Goal: Find specific page/section: Find specific page/section

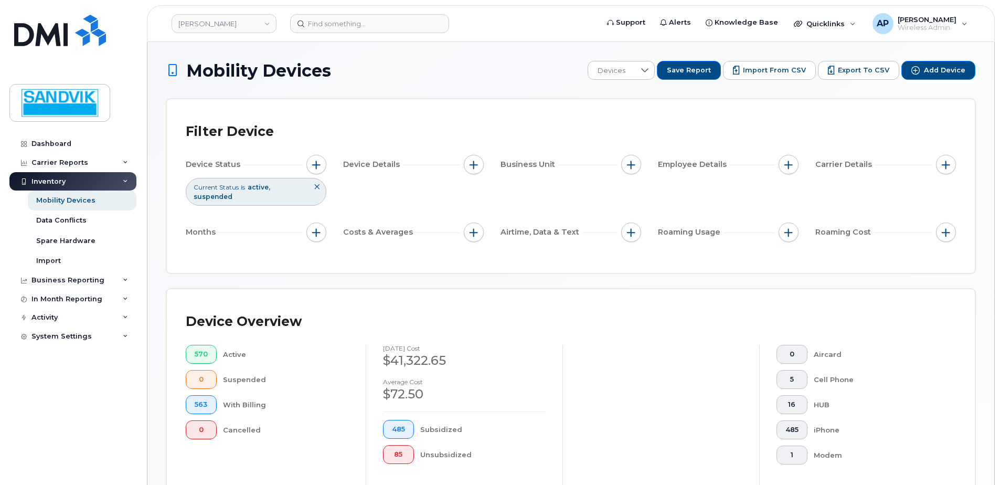
scroll to position [237, 0]
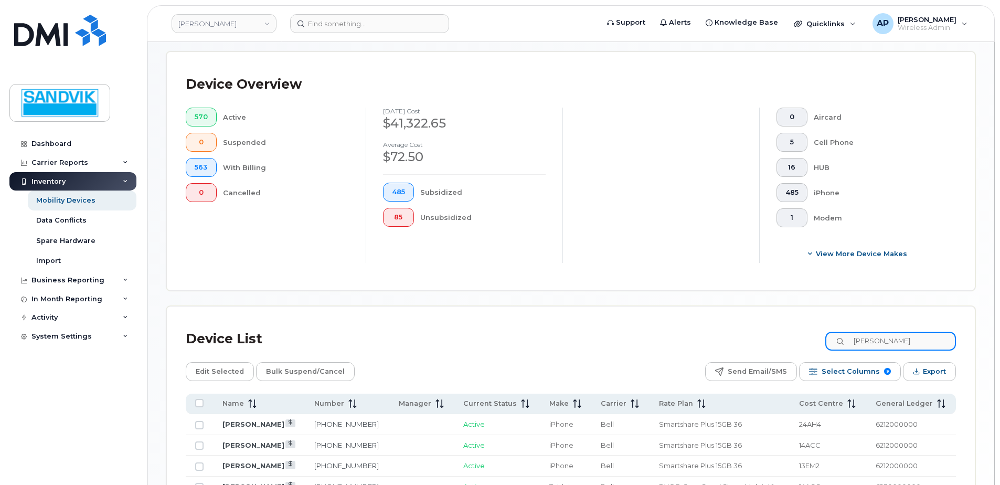
drag, startPoint x: 894, startPoint y: 342, endPoint x: 831, endPoint y: 342, distance: 62.9
click at [881, 342] on input "[PERSON_NAME]" at bounding box center [890, 340] width 131 height 19
drag, startPoint x: 831, startPoint y: 342, endPoint x: 807, endPoint y: 342, distance: 24.1
click at [807, 342] on div "Device List [PERSON_NAME]" at bounding box center [571, 338] width 770 height 27
click at [901, 339] on input "[PERSON_NAME]" at bounding box center [890, 340] width 131 height 19
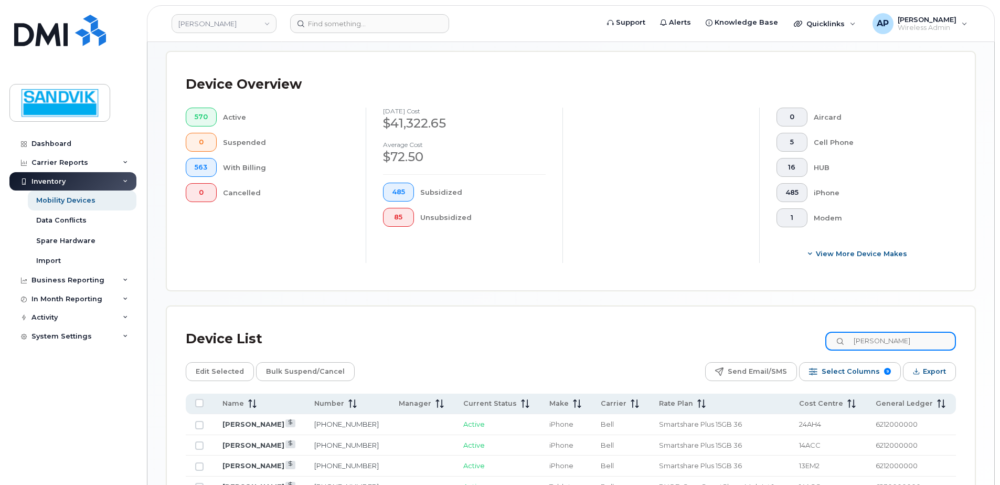
drag, startPoint x: 901, startPoint y: 339, endPoint x: 844, endPoint y: 340, distance: 56.6
click at [844, 340] on input "[PERSON_NAME]" at bounding box center [890, 340] width 131 height 19
type input "[PERSON_NAME]"
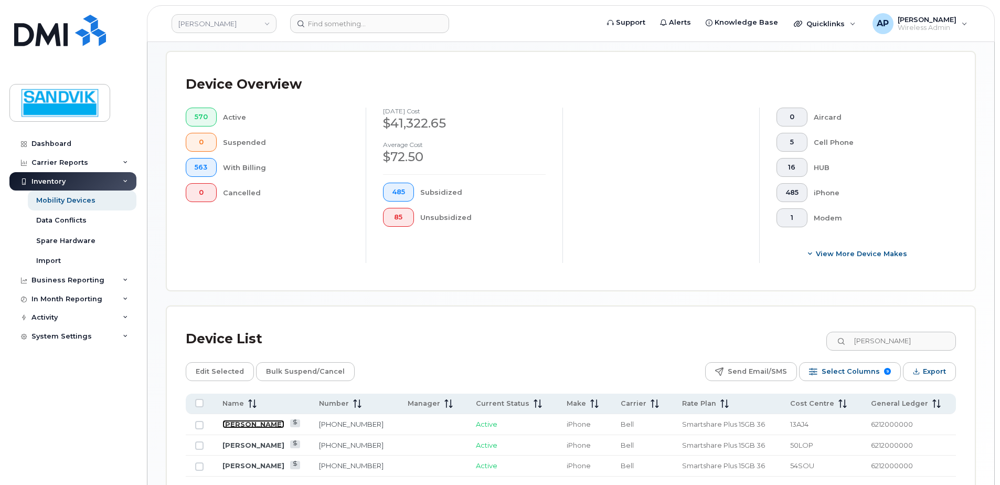
click at [244, 423] on link "[PERSON_NAME]" at bounding box center [253, 424] width 62 height 8
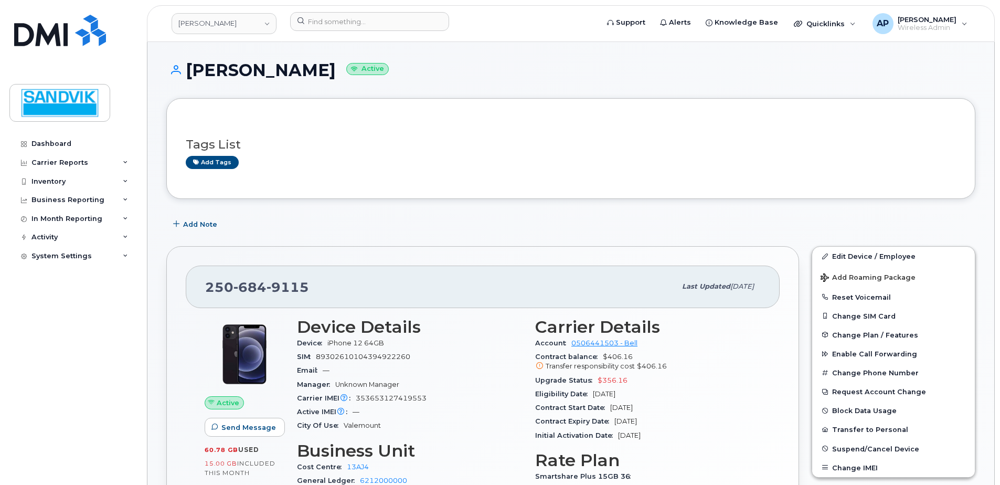
scroll to position [52, 0]
